Goal: Task Accomplishment & Management: Complete application form

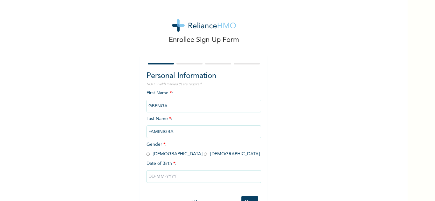
click at [146, 153] on input "radio" at bounding box center [147, 154] width 3 height 6
radio input "true"
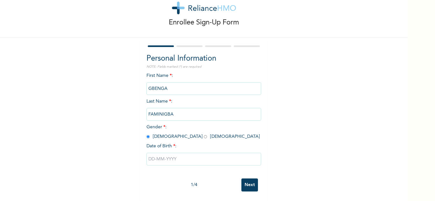
click at [198, 160] on input "text" at bounding box center [203, 159] width 115 height 13
select select "7"
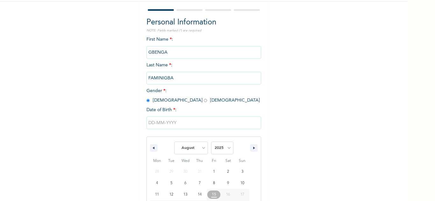
scroll to position [88, 0]
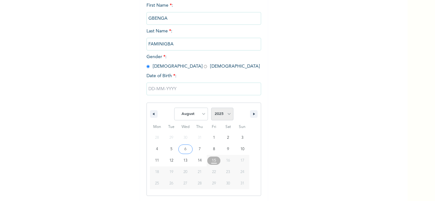
click at [221, 112] on select "2025 2024 2023 2022 2021 2020 2019 2018 2017 2016 2015 2014 2013 2012 2011 2010…" at bounding box center [222, 114] width 22 height 13
select select "1992"
click at [211, 108] on select "2025 2024 2023 2022 2021 2020 2019 2018 2017 2016 2015 2014 2013 2012 2011 2010…" at bounding box center [222, 114] width 22 height 13
click at [190, 115] on select "January February March April May June July August September October November De…" at bounding box center [191, 114] width 34 height 13
select select "2"
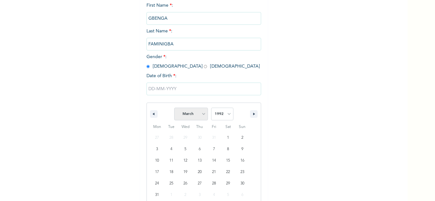
click at [174, 108] on select "January February March April May June July August September October November De…" at bounding box center [191, 114] width 34 height 13
type input "[DATE]"
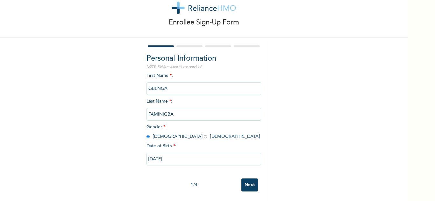
click at [222, 158] on input "[DATE]" at bounding box center [203, 159] width 115 height 13
select select "2"
select select "1992"
click at [302, 142] on div "Enrollee Sign-Up Form Personal Information NOTE: Fields marked (*) are required…" at bounding box center [203, 91] width 407 height 219
click at [245, 179] on input "Next" at bounding box center [249, 185] width 17 height 13
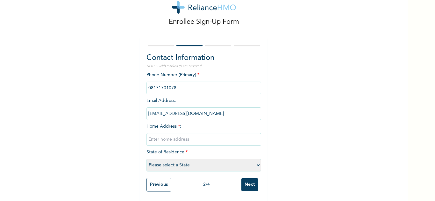
click at [169, 139] on input "text" at bounding box center [203, 139] width 115 height 13
type input "[STREET_ADDRESS][PERSON_NAME]"
click at [197, 160] on select "Please select a State [PERSON_NAME] (FCT) [PERSON_NAME] Ibom [GEOGRAPHIC_DATA] …" at bounding box center [203, 165] width 115 height 13
select select "25"
click at [146, 159] on select "Please select a State [PERSON_NAME] (FCT) [PERSON_NAME] Ibom [GEOGRAPHIC_DATA] …" at bounding box center [203, 165] width 115 height 13
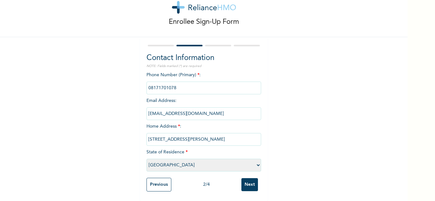
click at [214, 137] on input "[STREET_ADDRESS][PERSON_NAME]" at bounding box center [203, 139] width 115 height 13
type input "[STREET_ADDRESS][PERSON_NAME]"
click at [245, 180] on input "Next" at bounding box center [249, 185] width 17 height 13
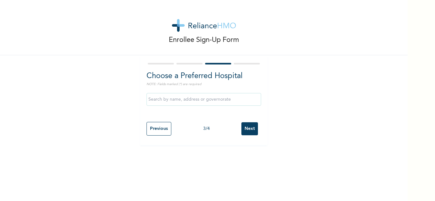
scroll to position [0, 0]
click at [202, 98] on input "text" at bounding box center [203, 99] width 115 height 13
type input "r"
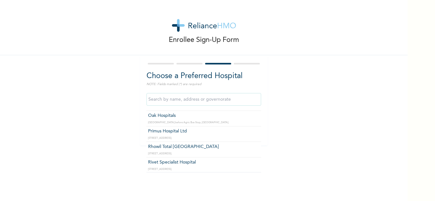
scroll to position [705, 0]
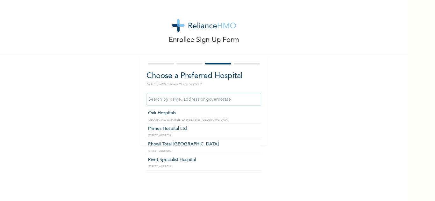
type input "[GEOGRAPHIC_DATA] Nig. Ltd"
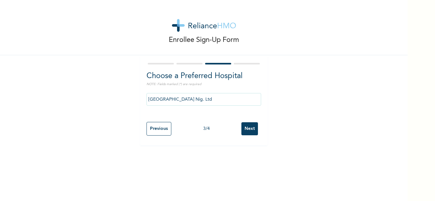
click at [250, 130] on input "Next" at bounding box center [249, 129] width 17 height 13
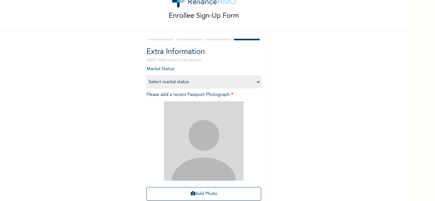
scroll to position [25, 0]
click at [210, 81] on select "Select marital status [DEMOGRAPHIC_DATA] Married [DEMOGRAPHIC_DATA] Widow/[DEMO…" at bounding box center [203, 81] width 115 height 13
select select "2"
click at [146, 75] on select "Select marital status [DEMOGRAPHIC_DATA] Married [DEMOGRAPHIC_DATA] Widow/[DEMO…" at bounding box center [203, 81] width 115 height 13
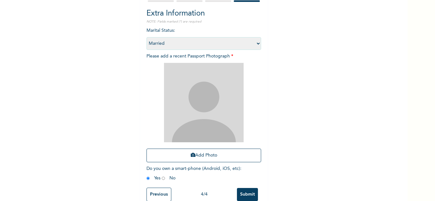
scroll to position [63, 0]
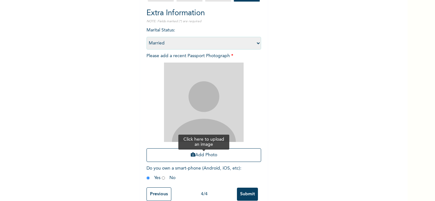
click at [210, 158] on button "Add Photo" at bounding box center [203, 156] width 115 height 14
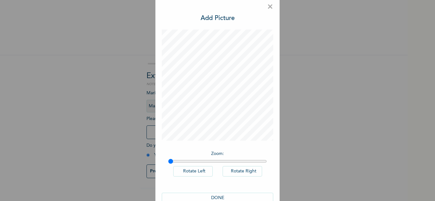
scroll to position [21, 0]
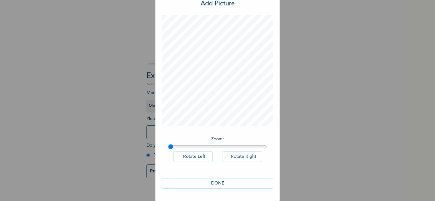
click at [232, 180] on button "DONE" at bounding box center [217, 184] width 111 height 11
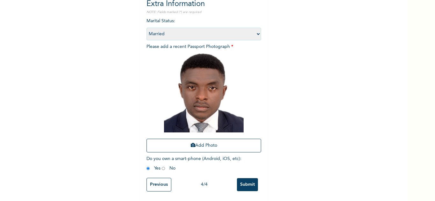
scroll to position [77, 0]
click at [241, 179] on input "Submit" at bounding box center [247, 185] width 21 height 13
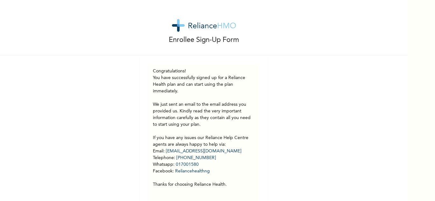
scroll to position [18, 0]
